Goal: Navigation & Orientation: Find specific page/section

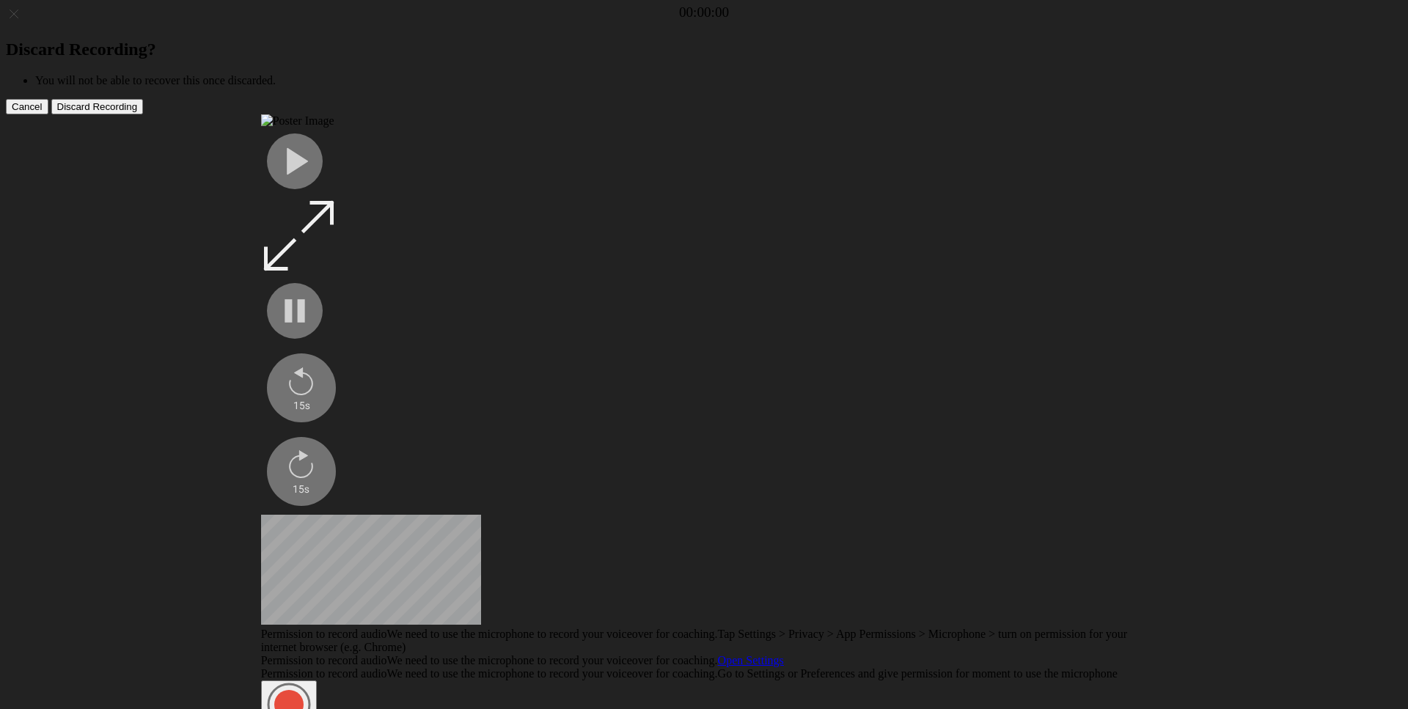
click at [169, 296] on div "Discard Recording? You will not be able to recover this once discarded. Cancel …" at bounding box center [704, 500] width 1396 height 989
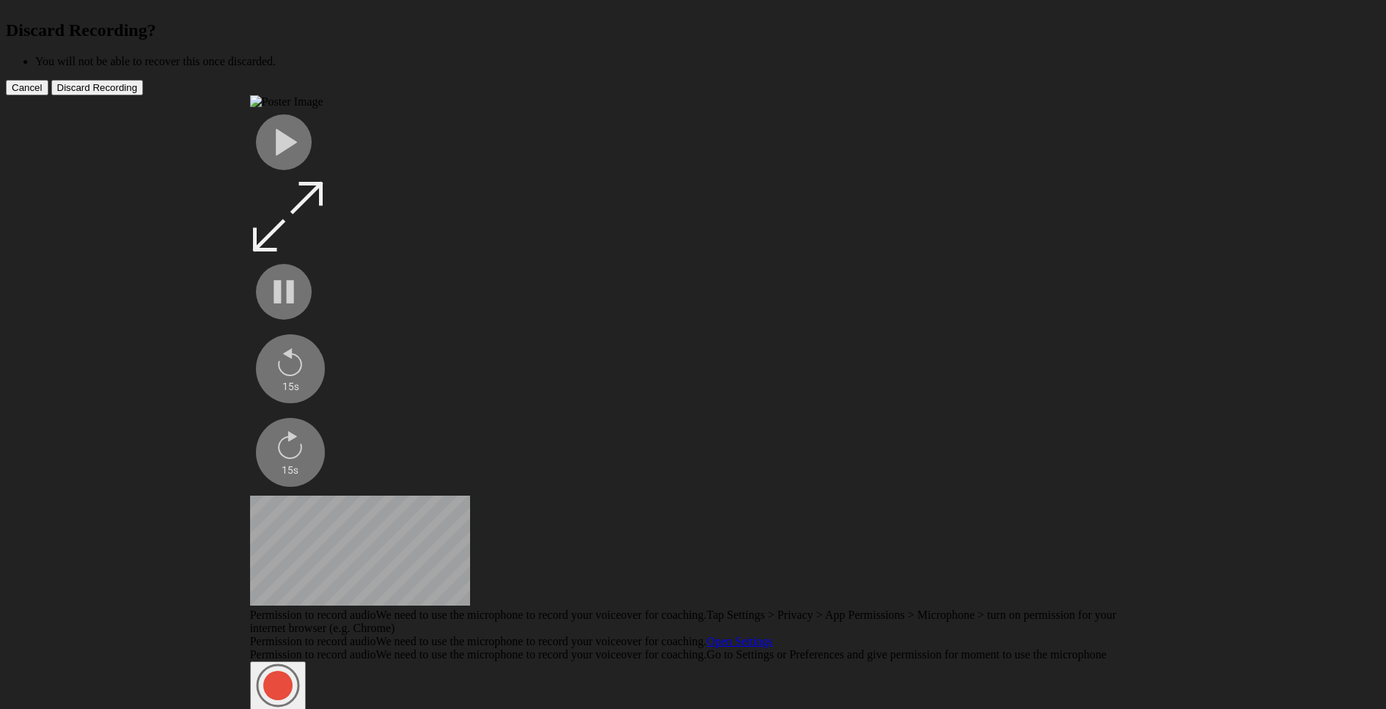
scroll to position [19, 0]
